Goal: Task Accomplishment & Management: Manage account settings

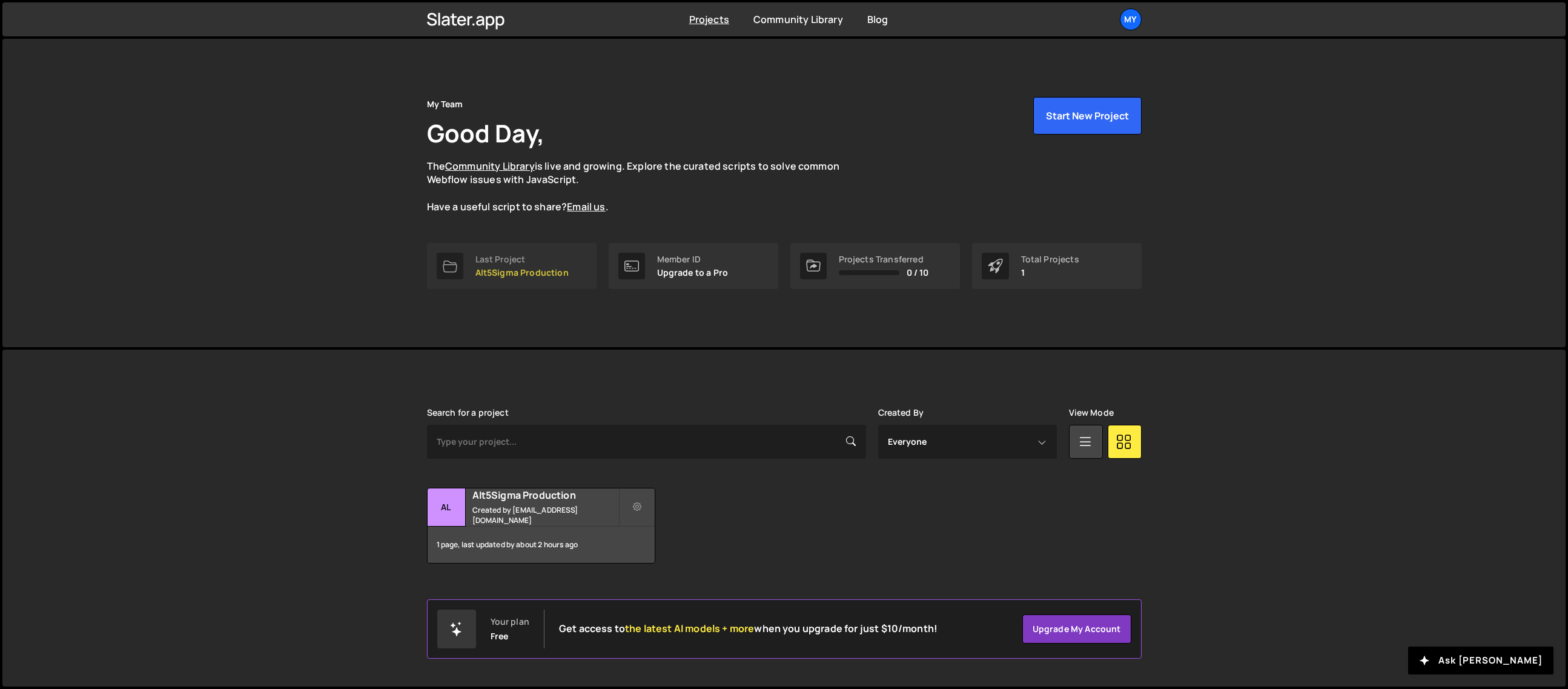
click at [521, 272] on p "Alt5Sigma Production" at bounding box center [521, 272] width 93 height 10
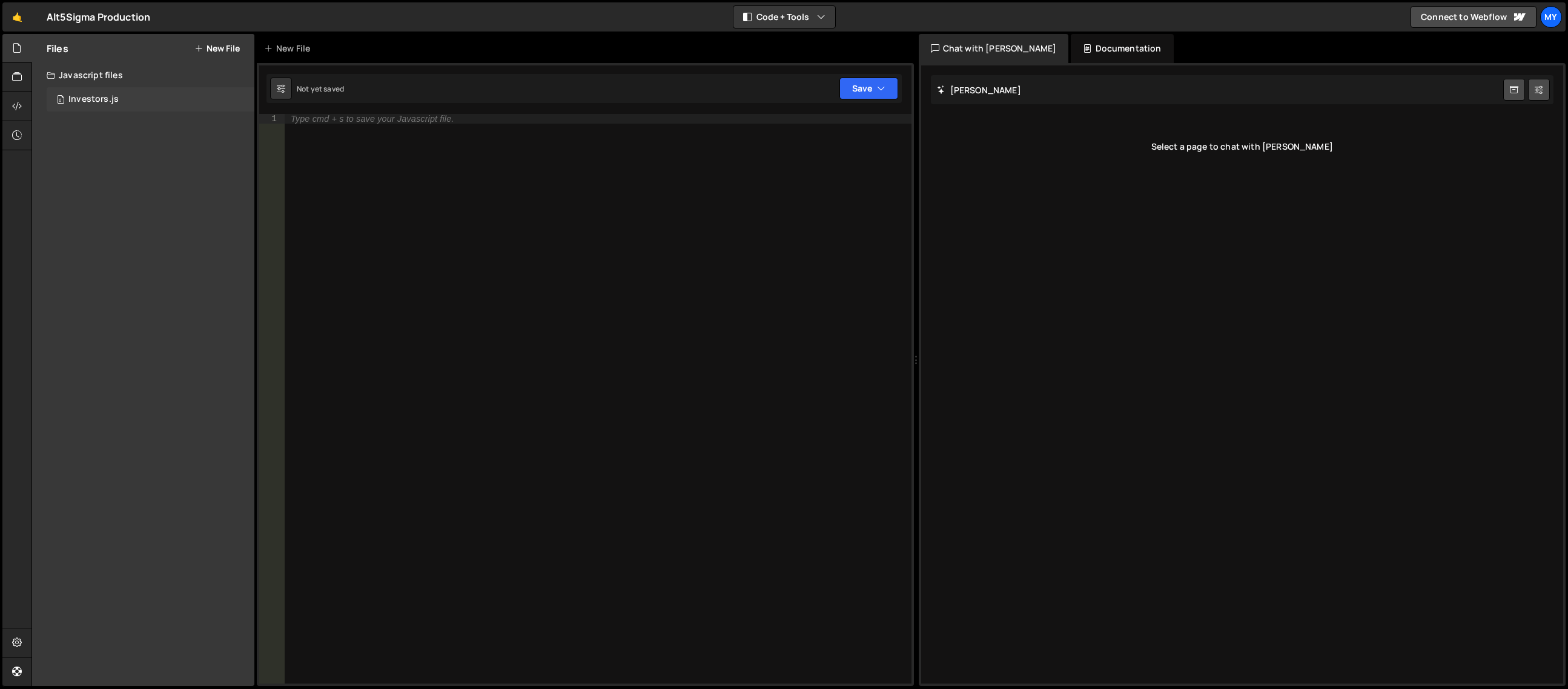
click at [106, 100] on div "Investors.js" at bounding box center [94, 99] width 51 height 11
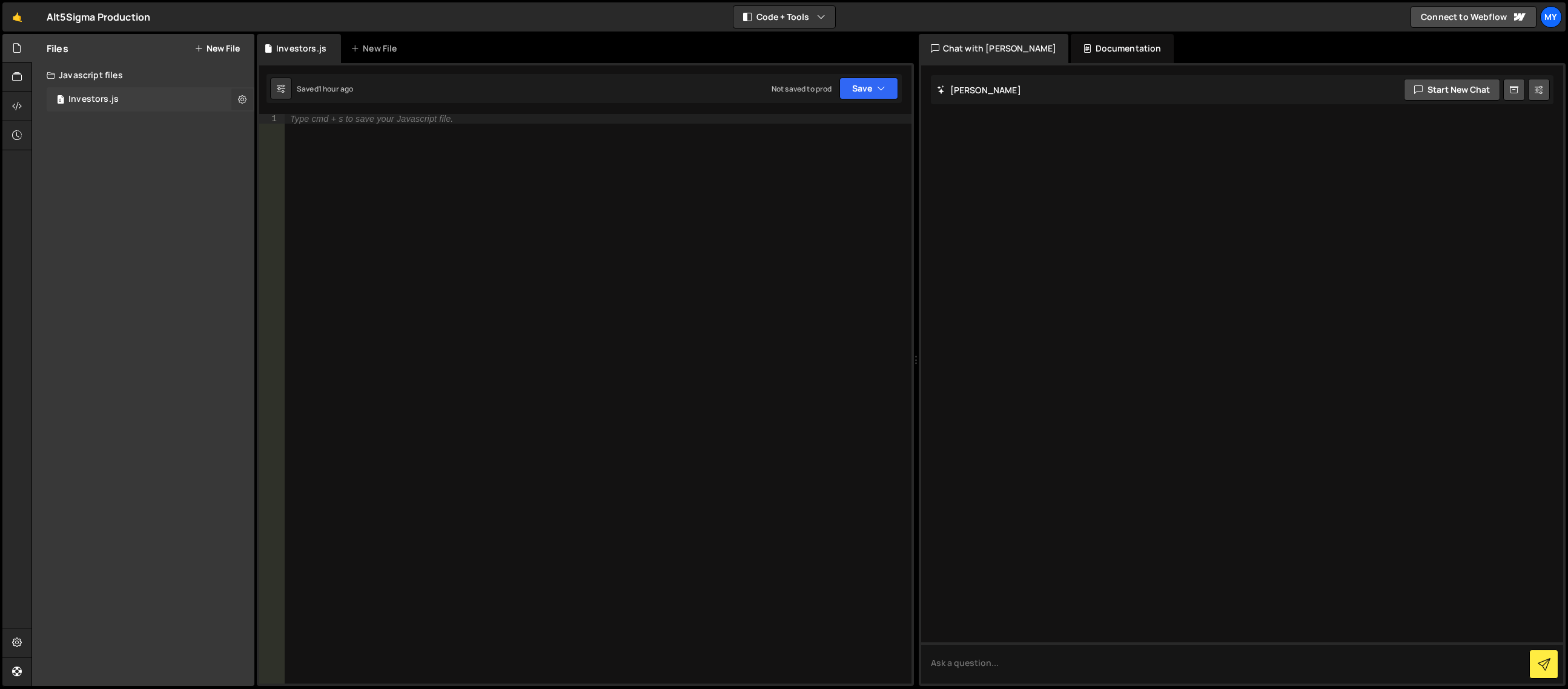
click at [239, 96] on icon at bounding box center [242, 98] width 8 height 11
click at [317, 176] on button "Delete File" at bounding box center [316, 173] width 119 height 25
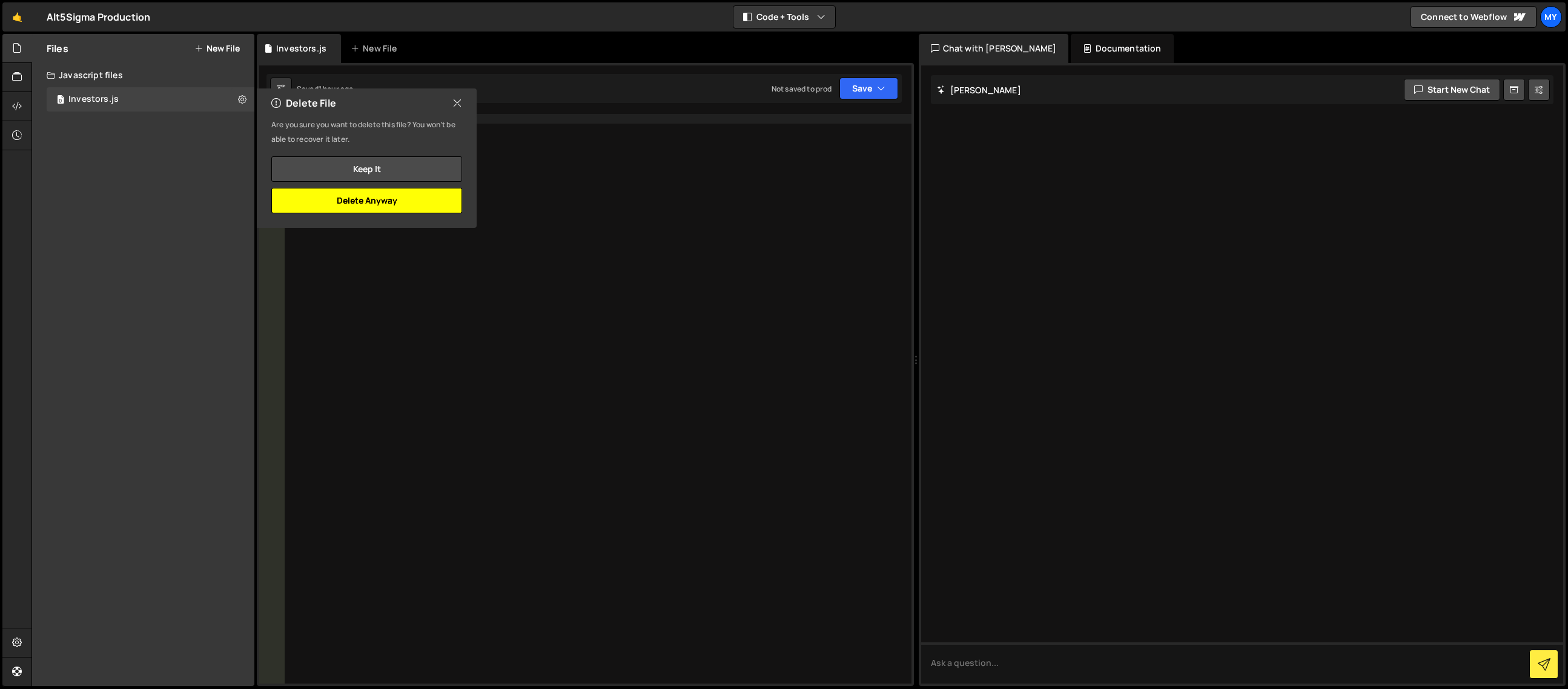
click at [339, 202] on button "Delete Anyway" at bounding box center [367, 200] width 190 height 25
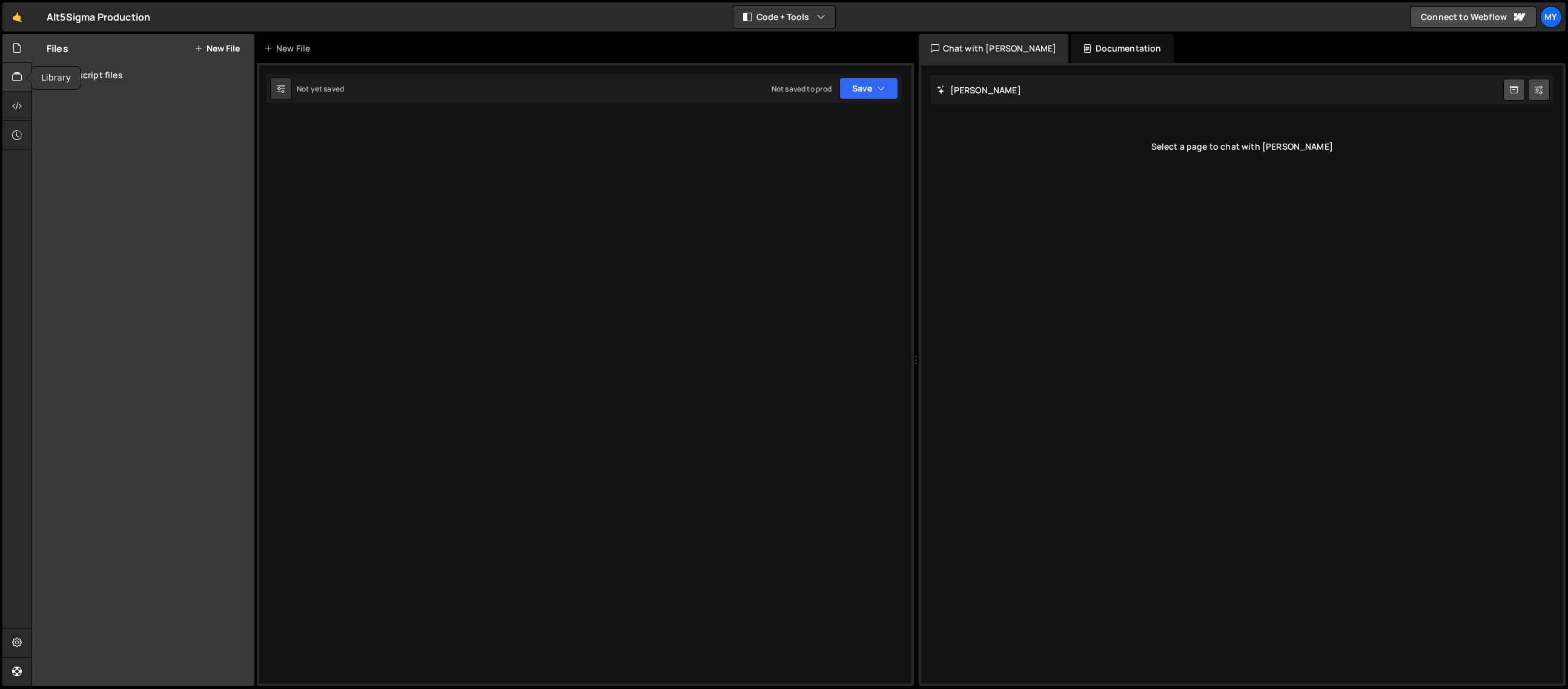
click at [11, 77] on div at bounding box center [17, 77] width 30 height 29
click at [15, 104] on icon at bounding box center [16, 106] width 10 height 13
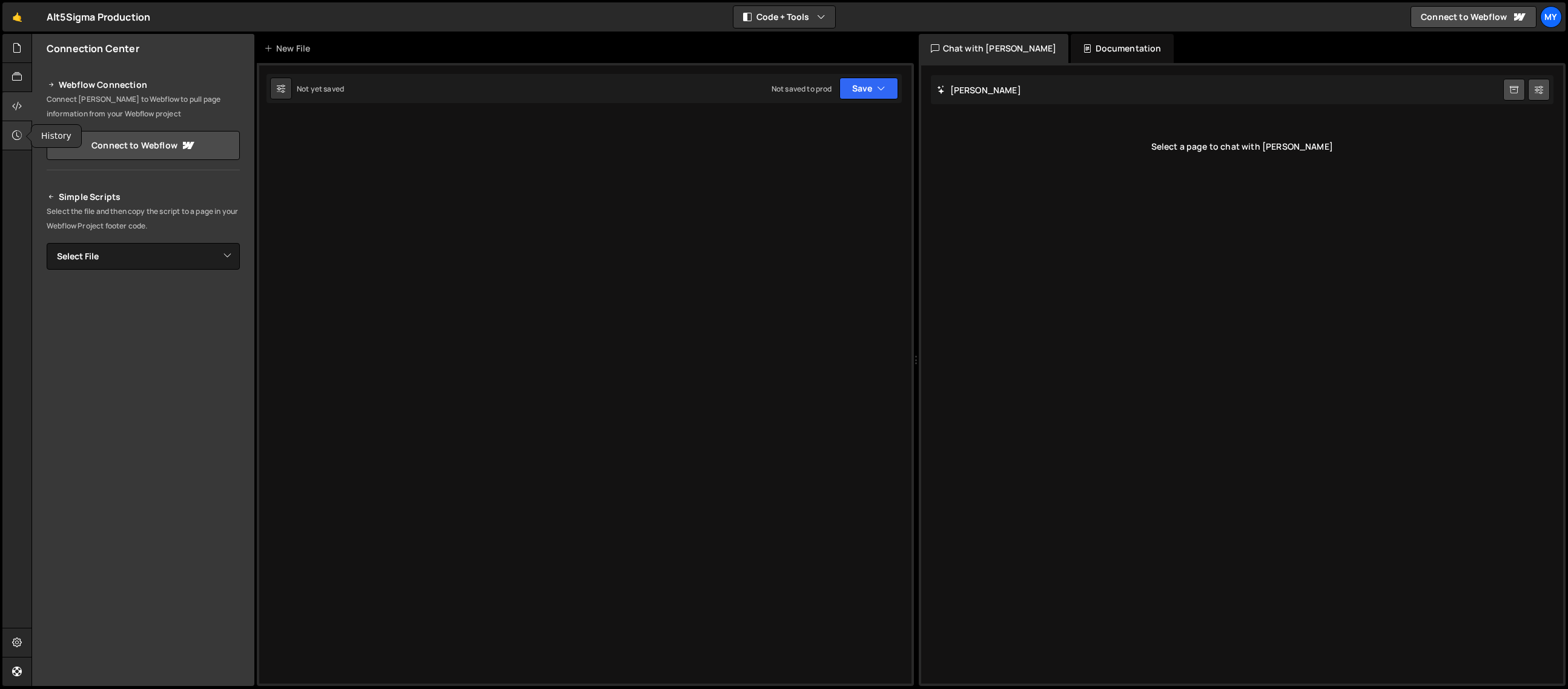
click at [12, 135] on div at bounding box center [17, 135] width 30 height 29
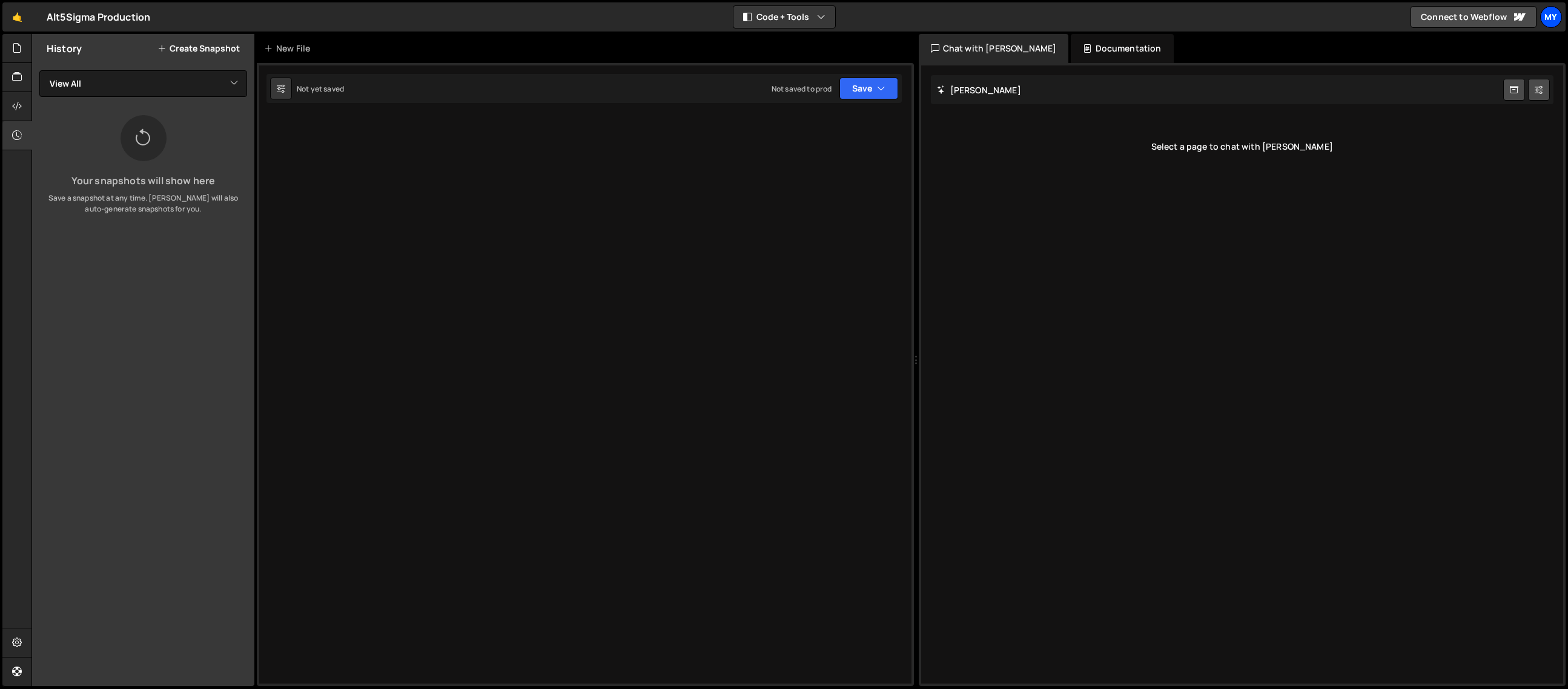
click at [1553, 18] on div "My" at bounding box center [1551, 16] width 22 height 22
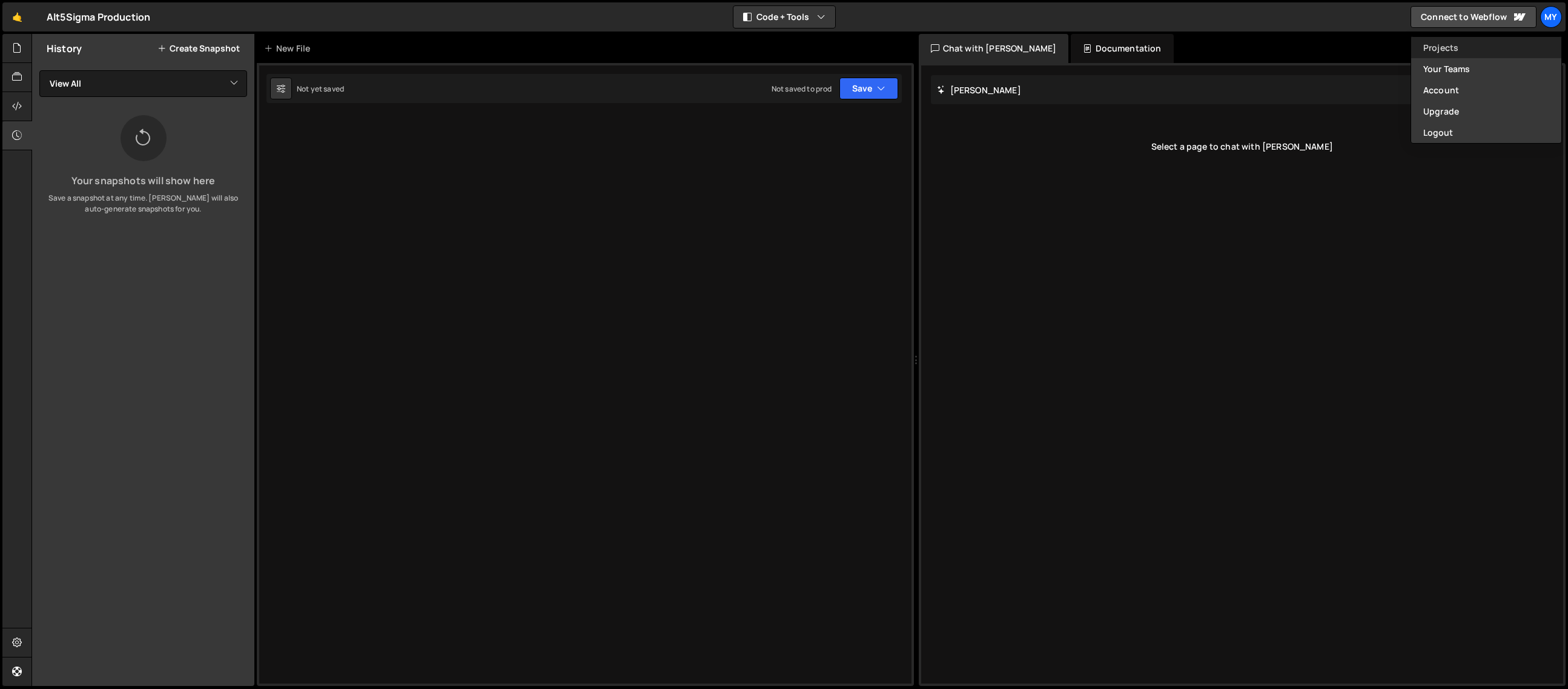
click at [1465, 47] on link "Projects" at bounding box center [1486, 48] width 150 height 21
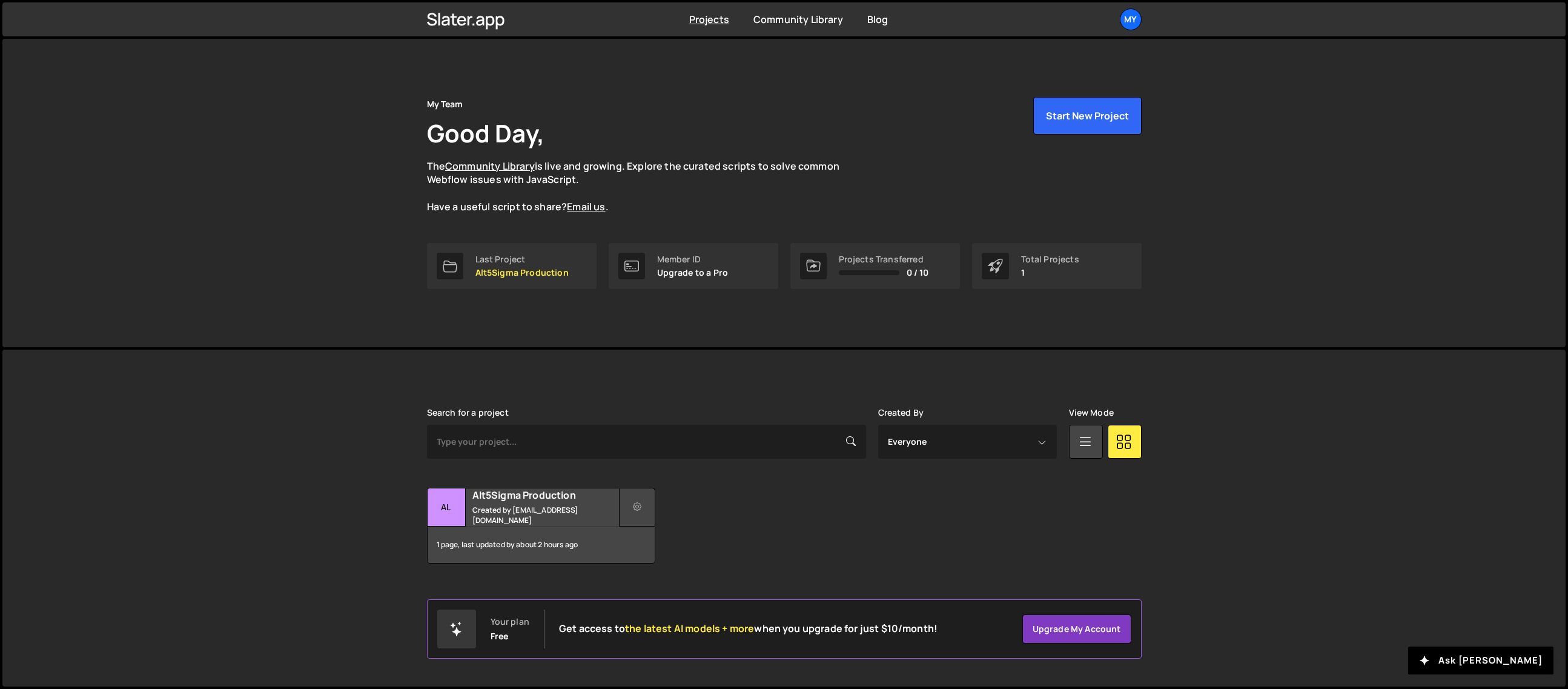
click at [636, 506] on icon at bounding box center [637, 507] width 8 height 12
click at [693, 574] on link "Delete Project" at bounding box center [692, 575] width 144 height 19
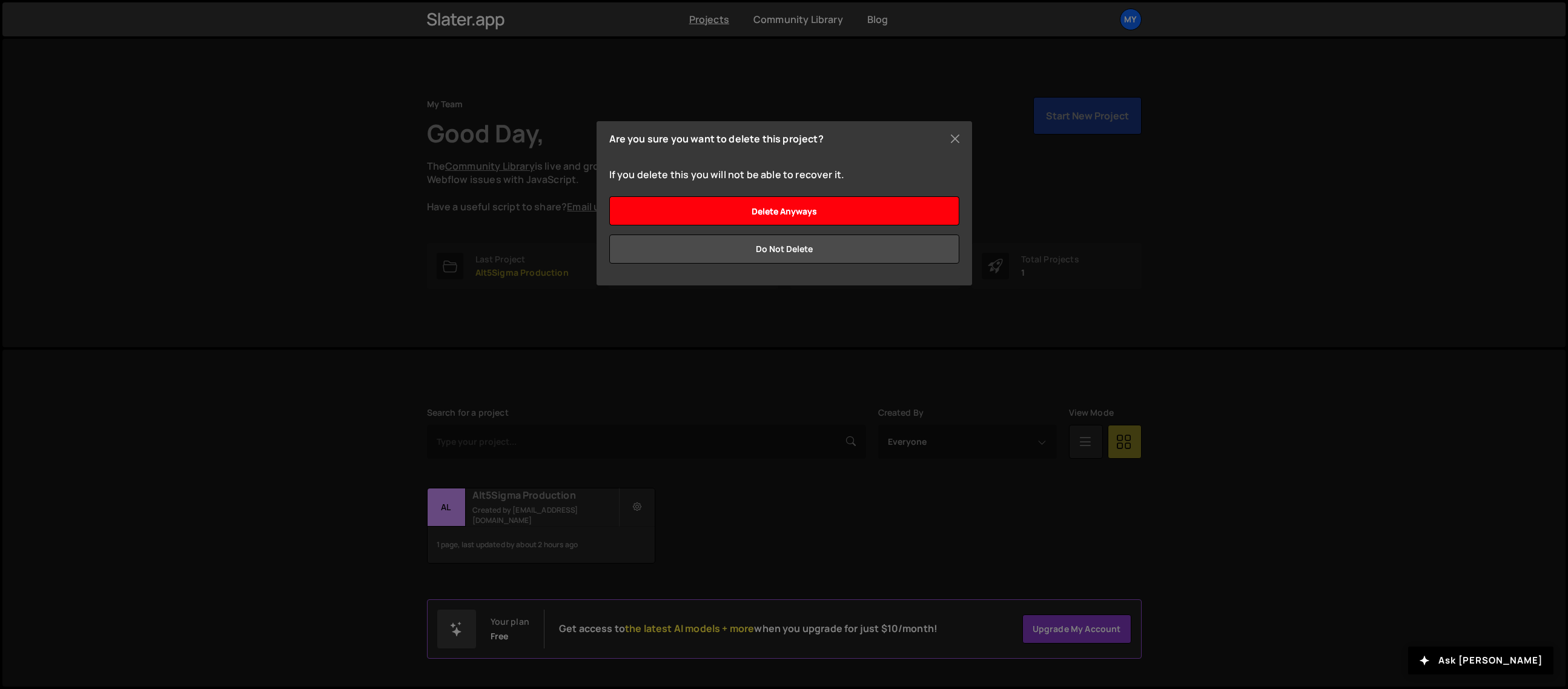
click at [861, 211] on input "Delete anyways" at bounding box center [784, 211] width 350 height 29
